Goal: Register for event/course

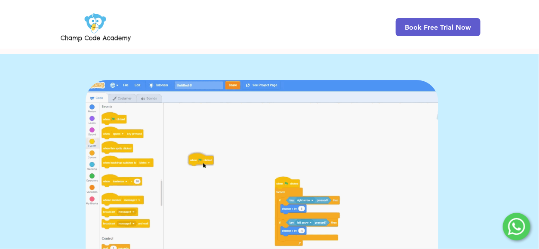
click at [108, 34] on img at bounding box center [96, 27] width 74 height 34
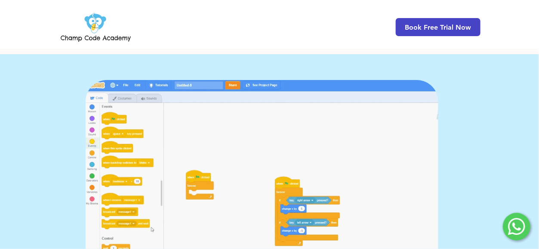
click at [457, 29] on span "Book Free Trial Now" at bounding box center [438, 27] width 66 height 8
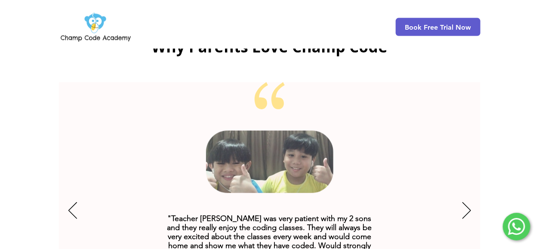
scroll to position [1637, 0]
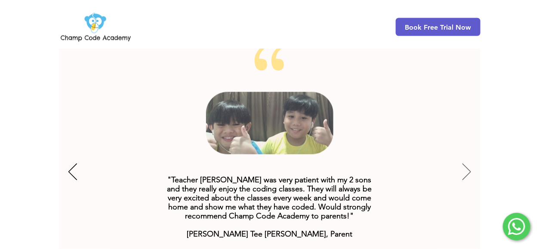
click at [469, 164] on icon "Next" at bounding box center [467, 172] width 9 height 17
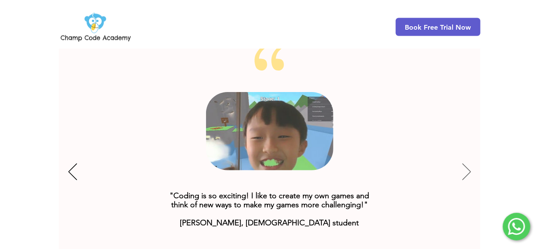
click at [469, 164] on icon "Next" at bounding box center [467, 172] width 9 height 17
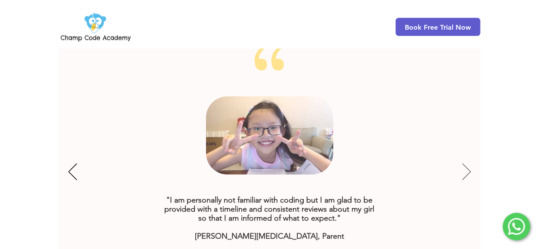
click at [469, 164] on icon "Next" at bounding box center [467, 172] width 9 height 17
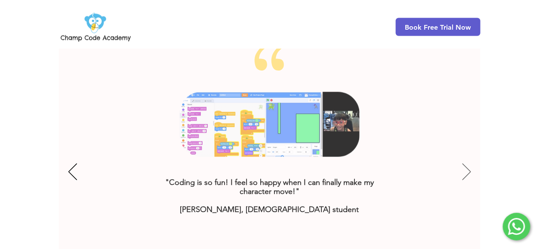
click at [469, 164] on icon "Next" at bounding box center [467, 172] width 9 height 17
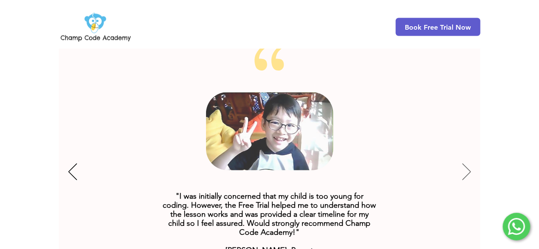
click at [469, 164] on icon "Next" at bounding box center [467, 172] width 9 height 17
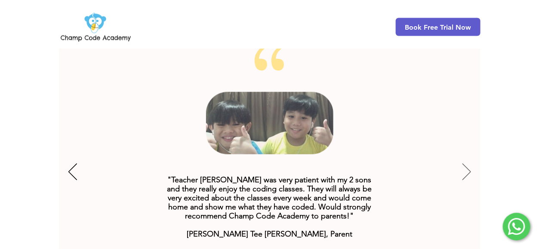
click at [469, 164] on icon "Next" at bounding box center [467, 172] width 9 height 17
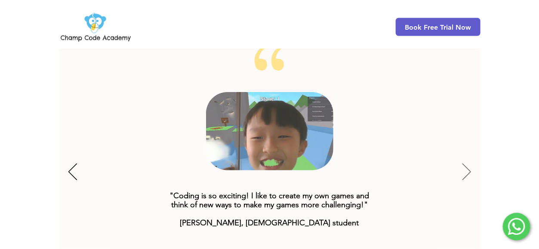
click at [469, 164] on icon "Next" at bounding box center [467, 172] width 9 height 17
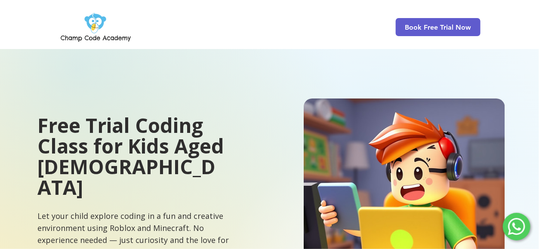
scroll to position [0, 0]
